Goal: Task Accomplishment & Management: Manage account settings

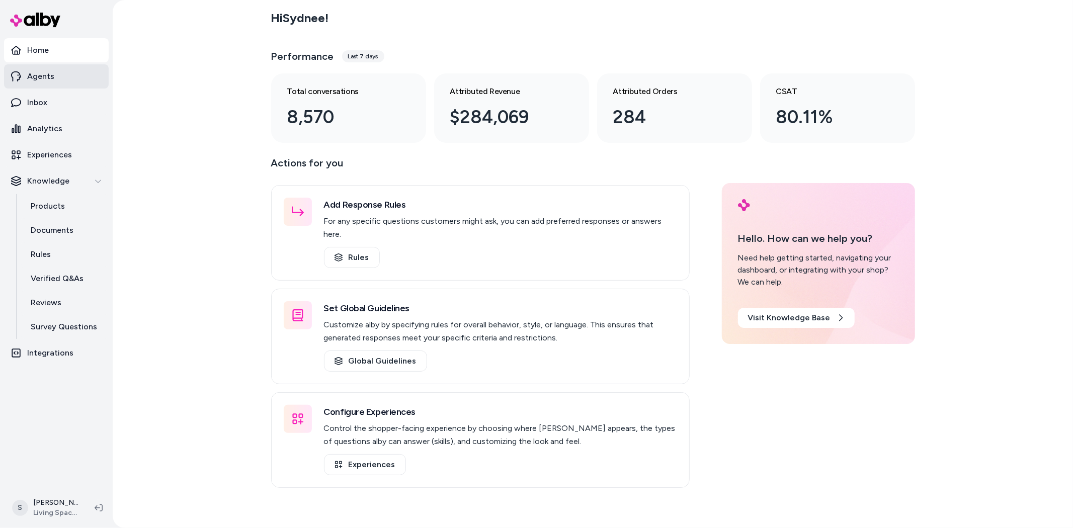
click at [56, 79] on link "Agents" at bounding box center [56, 76] width 105 height 24
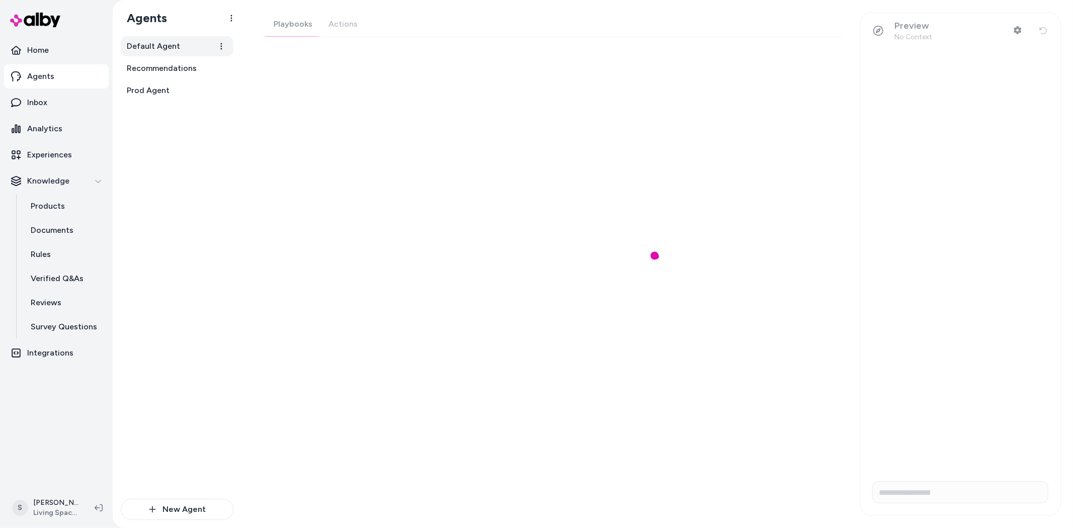
click at [156, 47] on span "Default Agent" at bounding box center [153, 46] width 53 height 12
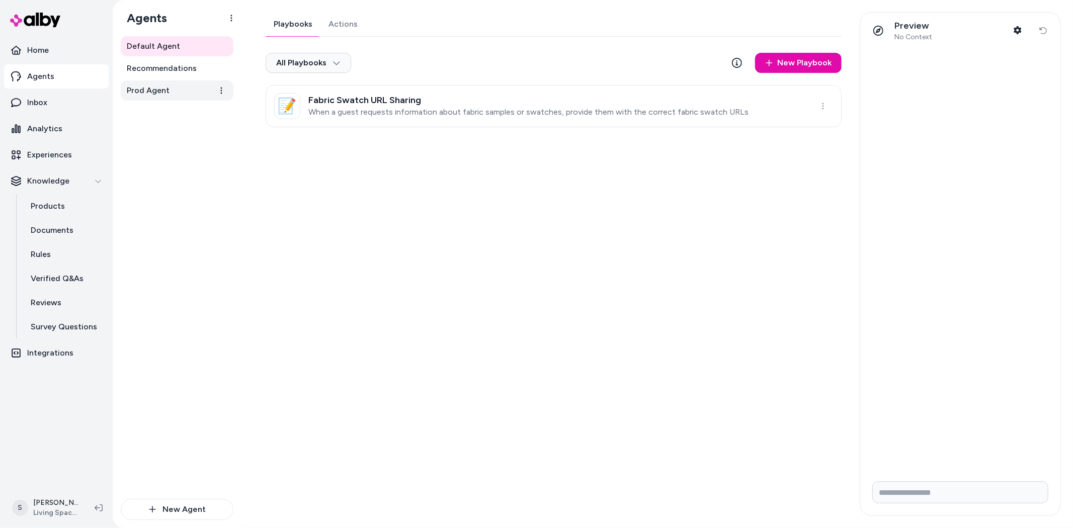
click at [150, 86] on span "Prod Agent" at bounding box center [148, 91] width 43 height 12
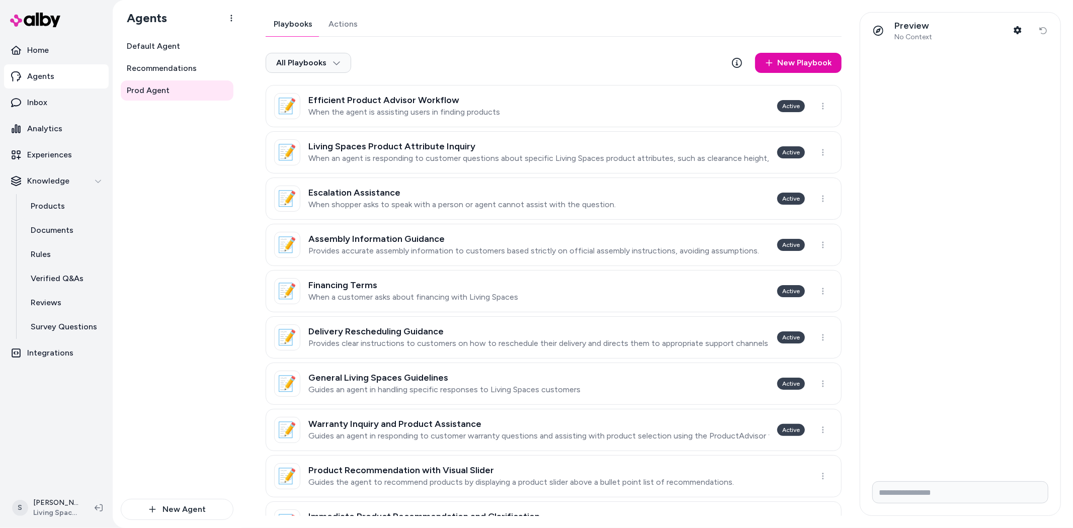
click at [333, 23] on div "Playbooks Actions All Playbooks New Playbook 📝 Efficient Product Advisor Workfl…" at bounding box center [554, 463] width 576 height 902
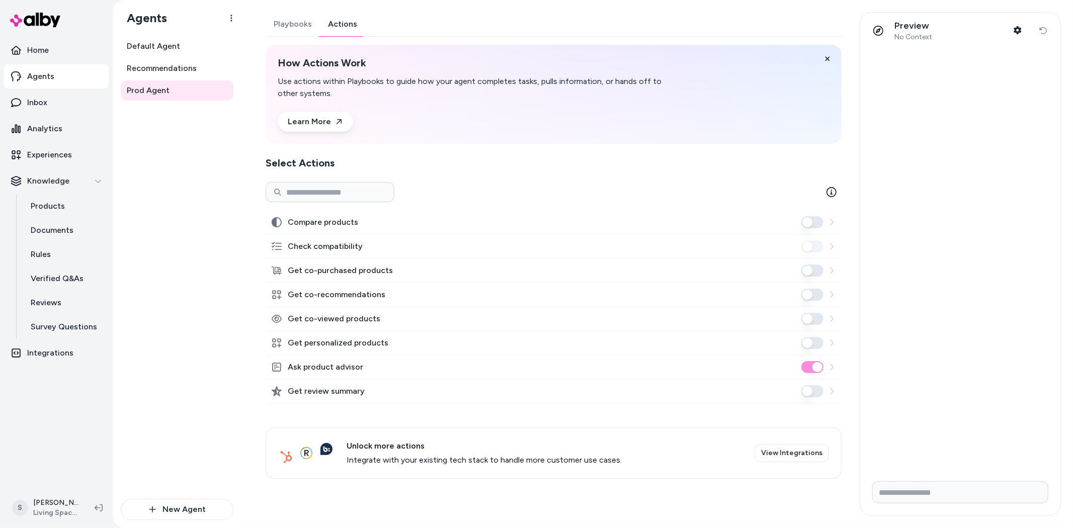
click at [811, 387] on button "Get review summary" at bounding box center [812, 391] width 22 height 12
click at [816, 389] on button "Get review summary" at bounding box center [812, 391] width 22 height 12
click at [320, 124] on link "Learn More" at bounding box center [315, 122] width 75 height 20
click at [809, 340] on button "Get personalized products" at bounding box center [812, 343] width 22 height 12
click at [829, 193] on icon at bounding box center [832, 192] width 10 height 10
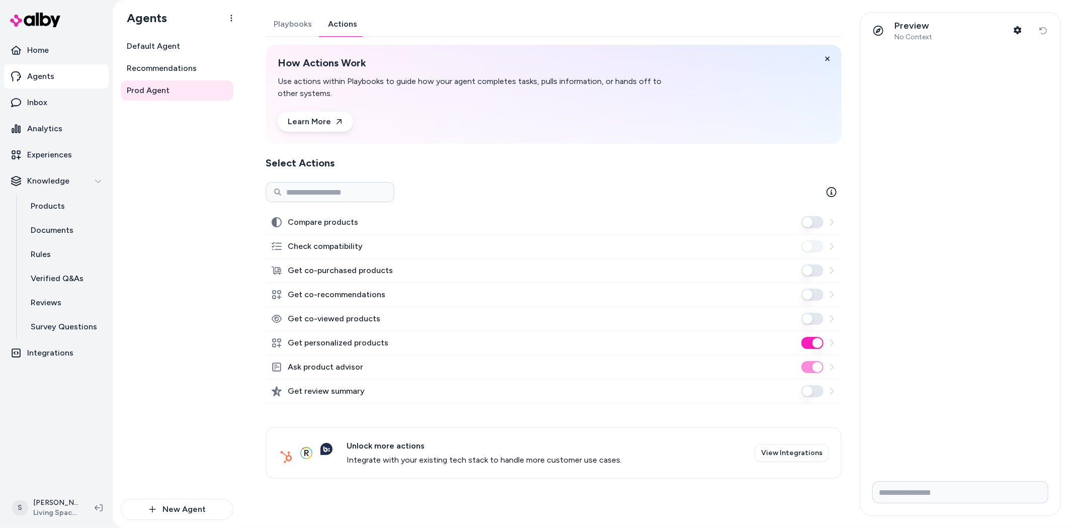
click at [814, 341] on button "Get personalized products" at bounding box center [812, 343] width 22 height 12
click at [284, 20] on button "Playbooks" at bounding box center [293, 24] width 54 height 24
click at [340, 29] on button "Actions" at bounding box center [342, 24] width 45 height 24
